Goal: Task Accomplishment & Management: Complete application form

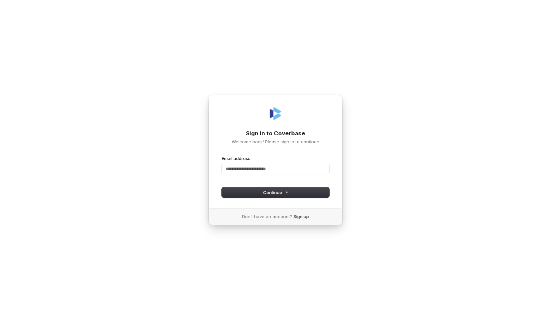
click at [329, 168] on div "Sign in to Coverbase Welcome back! Please sign in to continue Email address Pas…" at bounding box center [275, 151] width 134 height 113
click at [325, 177] on nordpass-icon at bounding box center [275, 177] width 107 height 0
click at [339, 175] on div "Sign in to Coverbase Welcome back! Please sign in to continue Email address Pas…" at bounding box center [275, 151] width 134 height 113
click at [318, 177] on nordpass-icon at bounding box center [275, 177] width 107 height 0
click at [277, 165] on input "Email address" at bounding box center [275, 169] width 107 height 10
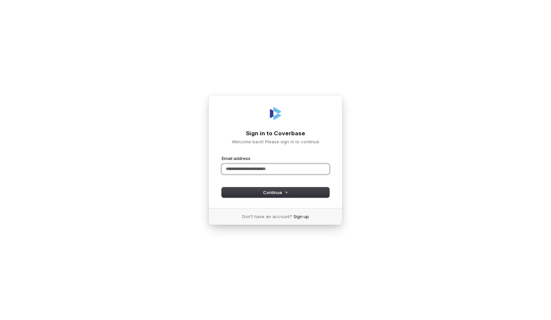
paste input "**********"
click at [285, 197] on button "Continue" at bounding box center [275, 192] width 107 height 10
type input "**********"
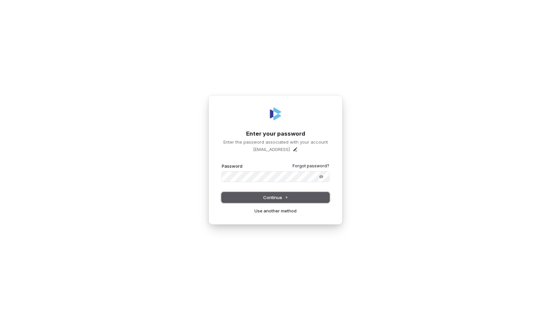
click at [271, 193] on button "Continue" at bounding box center [275, 197] width 107 height 10
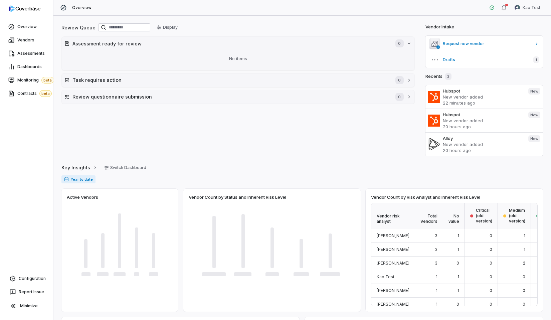
click at [0, 319] on nordpass-portal at bounding box center [0, 320] width 0 height 0
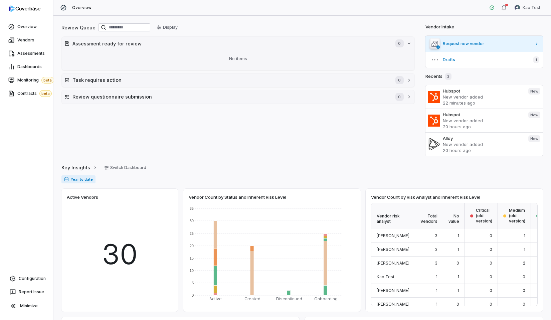
click at [462, 47] on link "Request new vendor" at bounding box center [484, 44] width 118 height 16
